Goal: Task Accomplishment & Management: Manage account settings

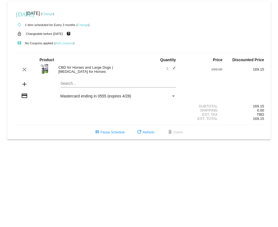
click at [53, 13] on link "Change" at bounding box center [47, 13] width 11 height 3
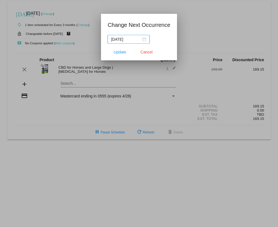
click at [141, 39] on div "[DATE]" at bounding box center [128, 39] width 35 height 6
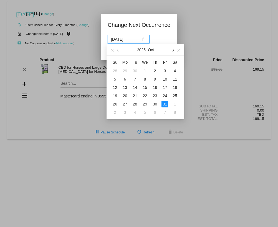
click at [172, 51] on button "button" at bounding box center [173, 49] width 6 height 11
click at [117, 50] on button "button" at bounding box center [118, 49] width 6 height 11
click at [165, 71] on div "5" at bounding box center [164, 71] width 7 height 7
type input "[DATE]"
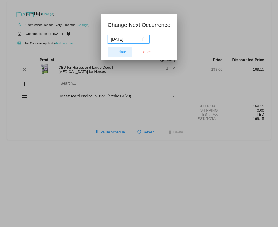
click at [125, 52] on span "Update" at bounding box center [120, 52] width 12 height 4
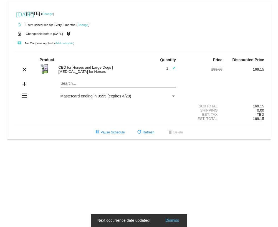
click at [86, 25] on link "Change" at bounding box center [82, 24] width 11 height 3
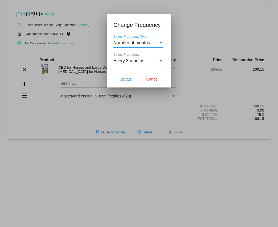
click at [161, 62] on div "Select Frequency" at bounding box center [160, 60] width 3 height 1
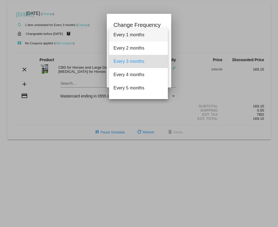
click at [142, 37] on span "Every 1 months" at bounding box center [138, 34] width 50 height 13
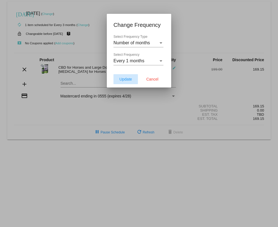
click at [127, 80] on span "Update" at bounding box center [125, 79] width 12 height 4
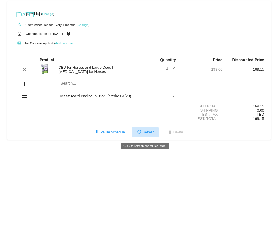
click at [145, 41] on span "refresh Refresh" at bounding box center [145, 133] width 18 height 4
